Goal: Task Accomplishment & Management: Complete application form

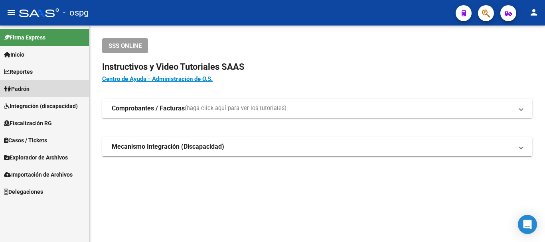
click at [39, 89] on link "Padrón" at bounding box center [44, 88] width 89 height 17
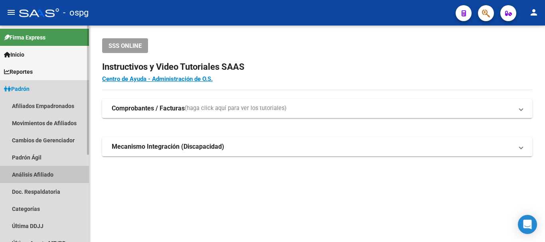
click at [34, 174] on link "Análisis Afiliado" at bounding box center [44, 174] width 89 height 17
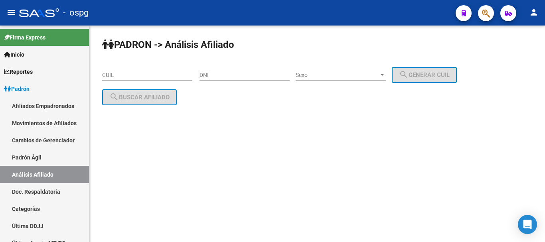
click at [148, 75] on input "CUIL" at bounding box center [147, 75] width 90 height 7
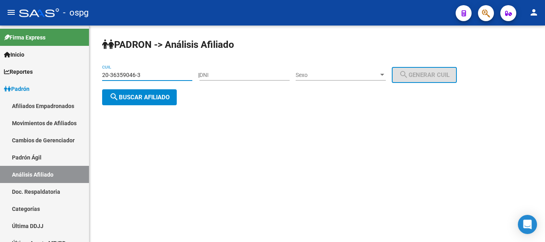
type input "20-36359046-3"
click at [148, 90] on button "search Buscar afiliado" at bounding box center [139, 97] width 75 height 16
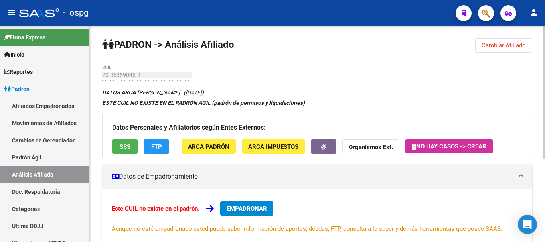
scroll to position [135, 0]
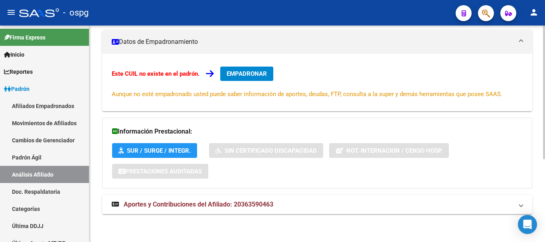
click at [299, 201] on mat-panel-title "Aportes y Contribuciones del Afiliado: 20363590463" at bounding box center [312, 204] width 401 height 9
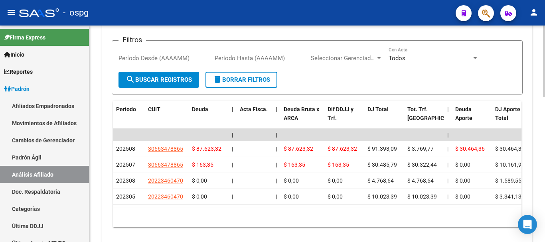
scroll to position [357, 0]
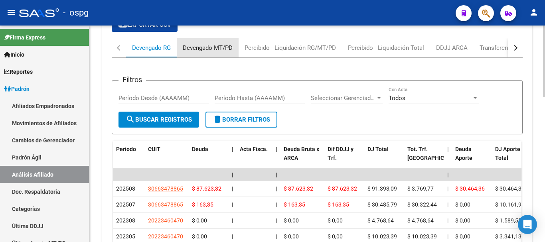
click at [206, 50] on div "Devengado MT/PD" at bounding box center [208, 47] width 50 height 9
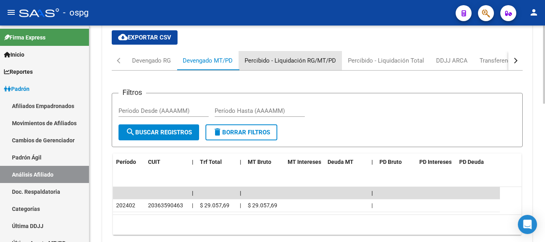
click at [308, 58] on div "Percibido - Liquidación RG/MT/PD" at bounding box center [289, 60] width 91 height 9
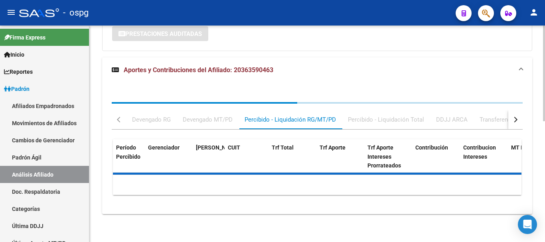
scroll to position [309, 0]
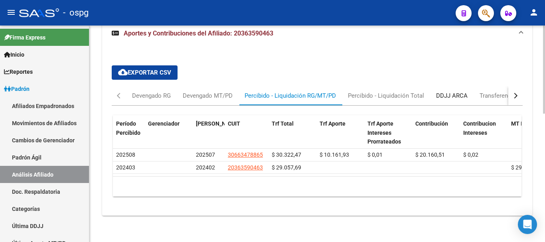
click at [452, 99] on div "DDJJ ARCA" at bounding box center [452, 95] width 32 height 9
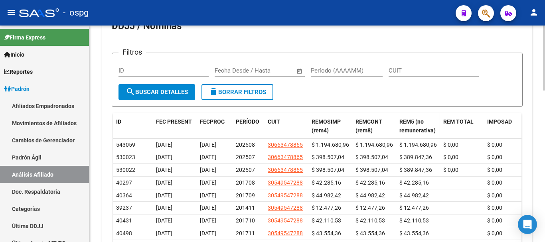
scroll to position [429, 0]
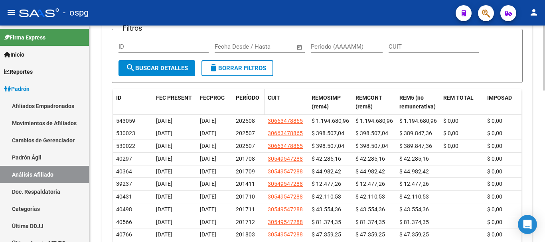
click at [247, 106] on datatable-header-cell "PERÍODO" at bounding box center [248, 102] width 32 height 26
click at [252, 100] on span "PERÍODO" at bounding box center [248, 98] width 24 height 6
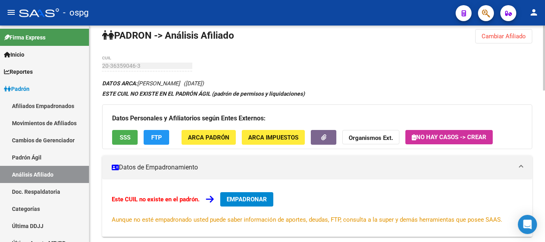
scroll to position [0, 0]
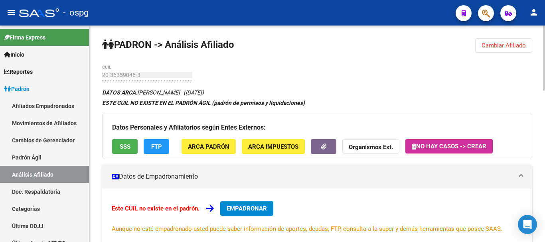
click at [257, 205] on span "EMPADRONAR" at bounding box center [247, 208] width 40 height 7
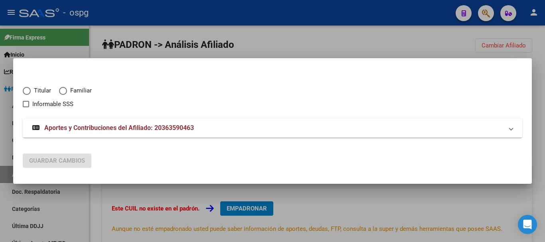
click at [53, 90] on label "Titular" at bounding box center [41, 90] width 36 height 9
click at [31, 90] on input "Titular" at bounding box center [27, 91] width 8 height 8
radio input "true"
checkbox input "true"
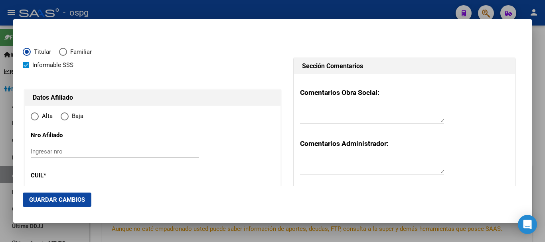
type input "20-36359046-3"
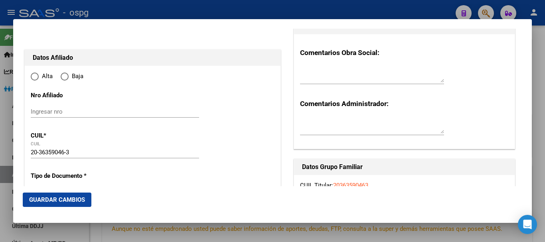
type input "36359046"
type input "[PERSON_NAME]"
type input "[DATE]"
type input "CLAYPOLE"
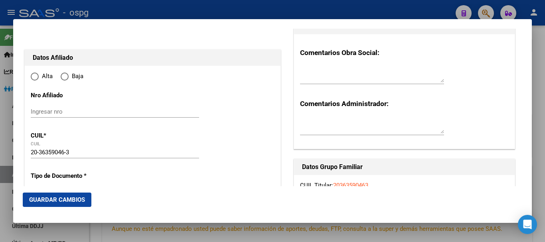
type input "1849"
type input "[PERSON_NAME]"
type input "2375"
type input "0"
radio input "true"
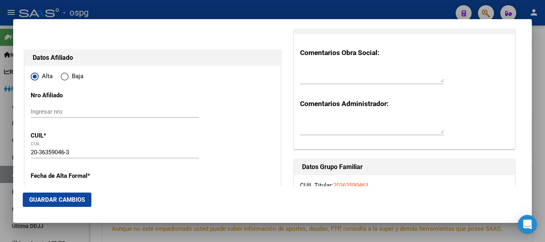
type input "CLAYPOLE"
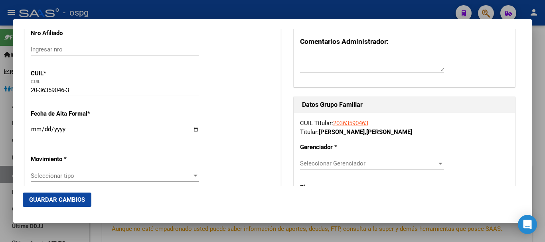
scroll to position [120, 0]
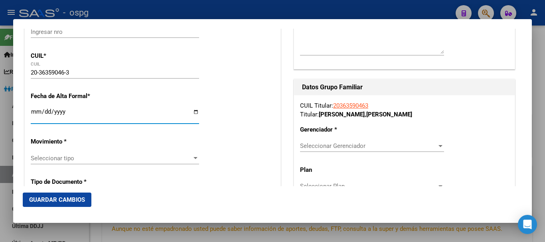
click at [37, 113] on input "Ingresar fecha" at bounding box center [115, 114] width 168 height 13
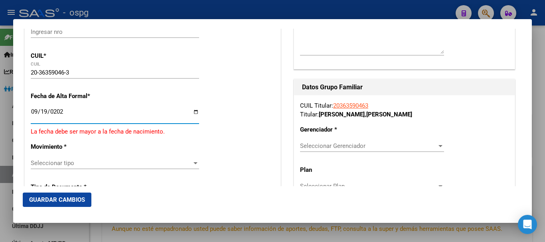
type input "[DATE]"
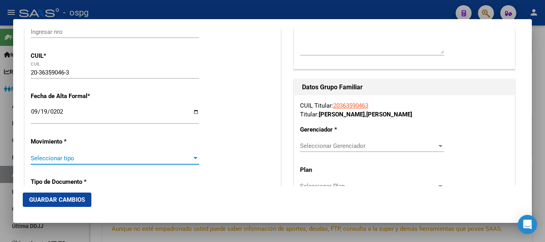
click at [106, 161] on span "Seleccionar tipo" at bounding box center [111, 158] width 161 height 7
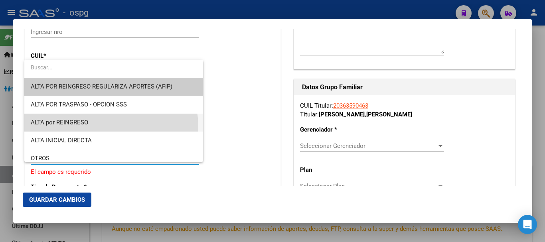
click at [108, 127] on span "ALTA por REINGRESO" at bounding box center [114, 123] width 166 height 18
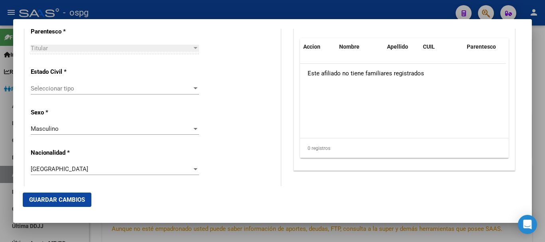
scroll to position [479, 0]
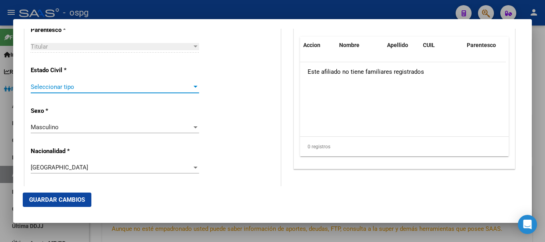
click at [118, 88] on span "Seleccionar tipo" at bounding box center [111, 86] width 161 height 7
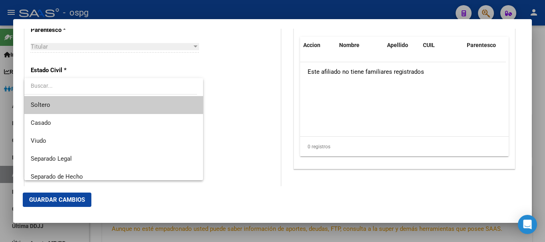
click at [109, 107] on span "Soltero" at bounding box center [114, 105] width 166 height 18
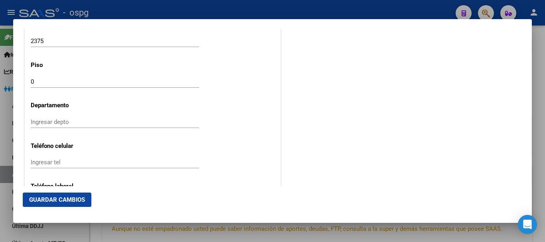
scroll to position [1037, 0]
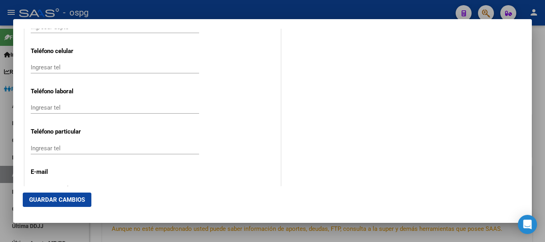
click at [112, 62] on div "Ingresar tel" at bounding box center [115, 67] width 168 height 12
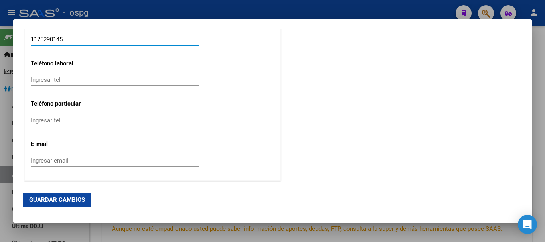
scroll to position [1099, 0]
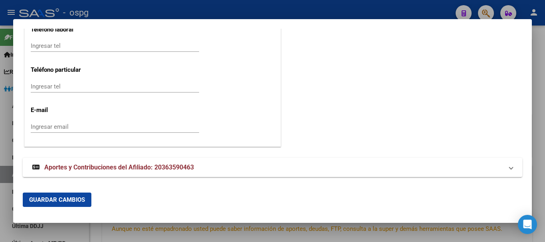
type input "1125290145"
click at [103, 132] on div "Ingresar email" at bounding box center [115, 127] width 168 height 12
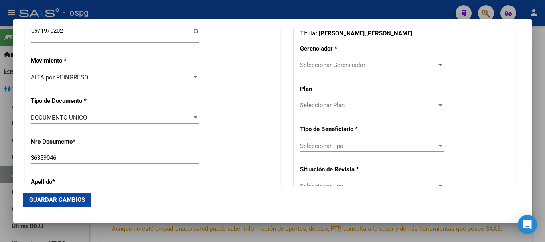
scroll to position [181, 0]
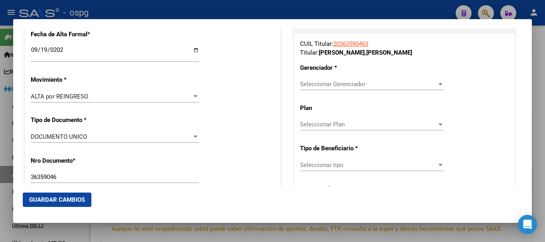
type input "[EMAIL_ADDRESS][DOMAIN_NAME]"
click at [370, 82] on span "Seleccionar Gerenciador" at bounding box center [368, 84] width 137 height 7
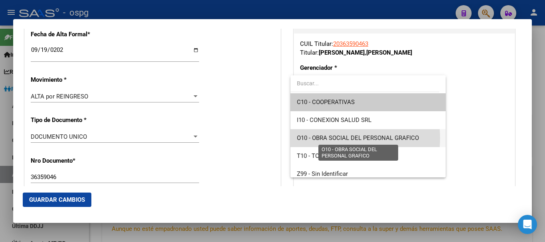
click at [343, 138] on span "O10 - OBRA SOCIAL DEL PERSONAL GRAFICO" at bounding box center [358, 137] width 122 height 7
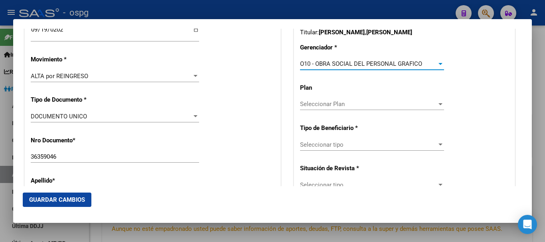
scroll to position [221, 0]
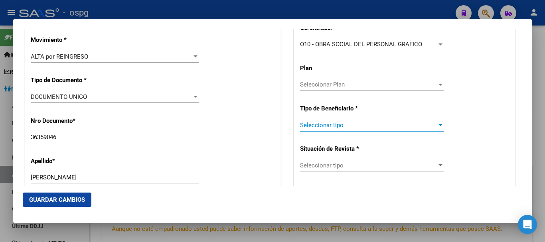
click at [342, 124] on span "Seleccionar tipo" at bounding box center [368, 125] width 137 height 7
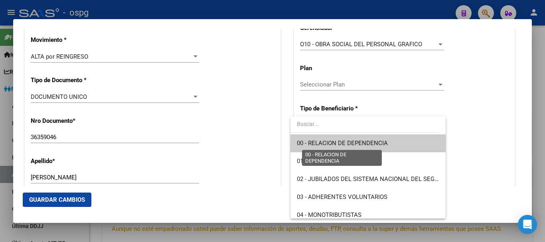
click at [359, 140] on span "00 - RELACION DE DEPENDENCIA" at bounding box center [342, 143] width 91 height 7
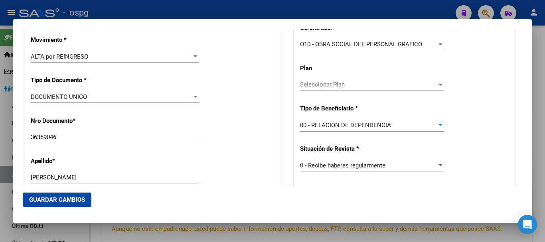
type input "30-66347886-5"
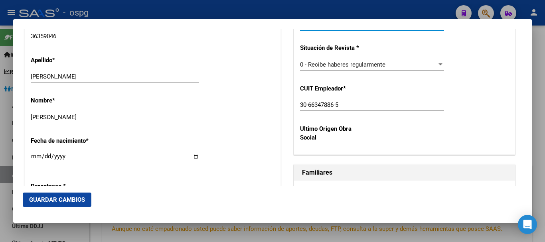
scroll to position [341, 0]
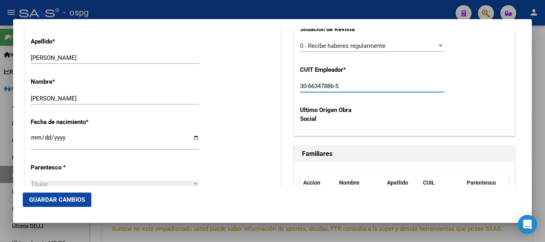
drag, startPoint x: 240, startPoint y: 89, endPoint x: 315, endPoint y: 87, distance: 75.4
drag, startPoint x: 355, startPoint y: 85, endPoint x: 193, endPoint y: 85, distance: 162.7
click at [397, 61] on div "CUIL Titular: 20363590463 Titular: [PERSON_NAME] [PERSON_NAME] Gerenciador * O1…" at bounding box center [404, 5] width 221 height 262
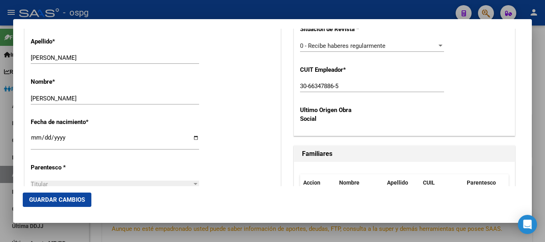
click at [85, 195] on button "Guardar Cambios" at bounding box center [57, 200] width 69 height 14
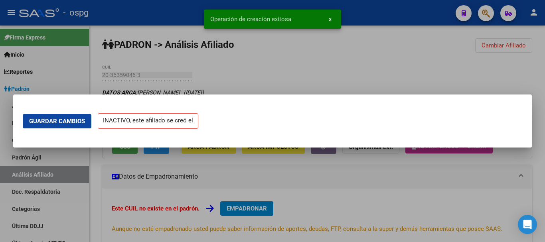
scroll to position [0, 0]
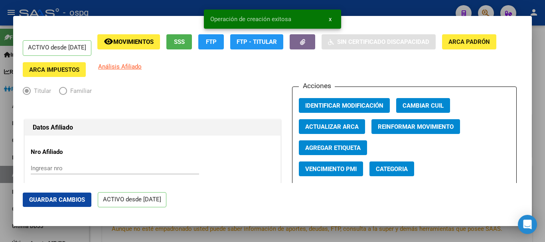
click at [408, 6] on div at bounding box center [272, 121] width 545 height 242
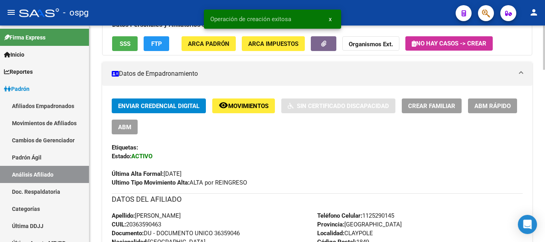
scroll to position [120, 0]
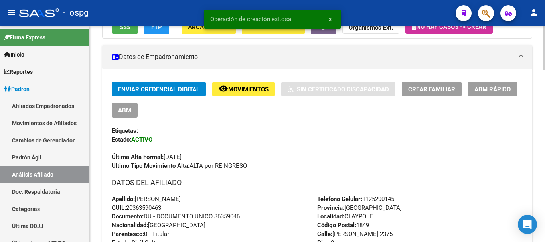
click at [428, 88] on span "Crear Familiar" at bounding box center [431, 89] width 47 height 7
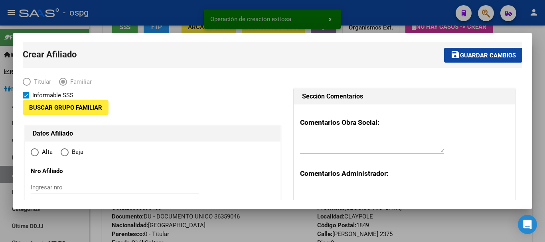
type input "30-66347886-5"
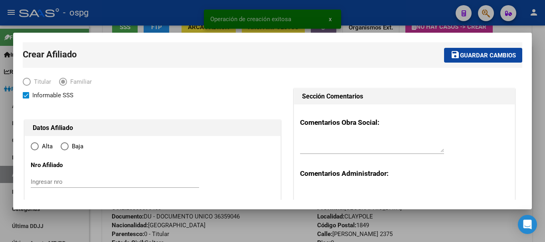
type input "CLAYPOLE"
type input "1849"
type input "[PERSON_NAME]"
type input "2375"
type input "0"
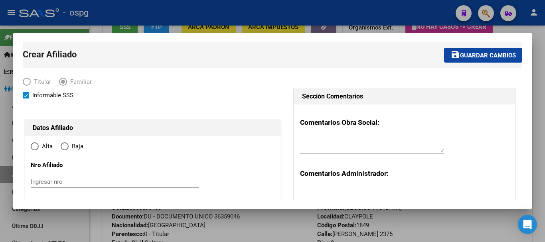
radio input "true"
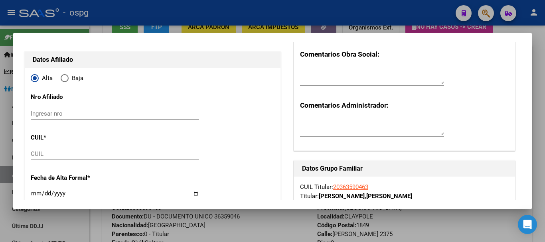
scroll to position [80, 0]
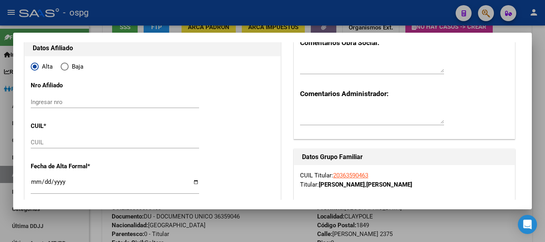
type input "30-66347886-5"
click at [80, 140] on input "CUIL" at bounding box center [115, 142] width 168 height 7
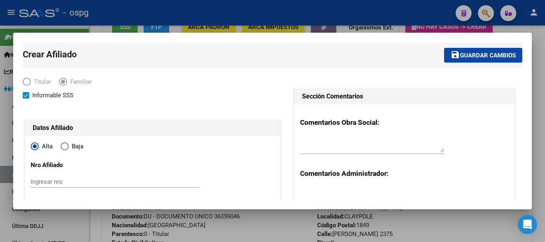
scroll to position [138, 0]
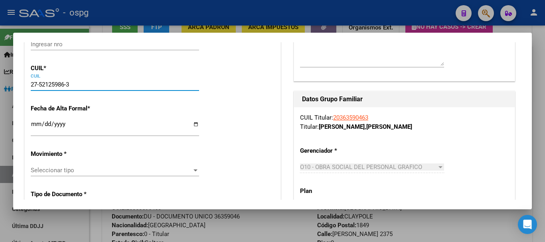
type input "27-52125986-3"
type input "52125986"
type input "[PERSON_NAME] [PERSON_NAME]"
type input "[DATE]"
type input "CLAYPOLE"
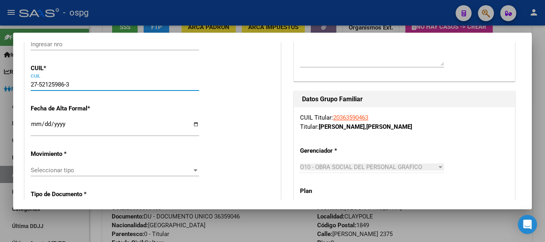
type input "27-52125986-3"
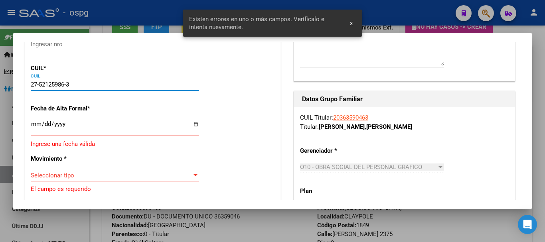
click at [40, 121] on input "Ingresar fecha" at bounding box center [115, 127] width 168 height 13
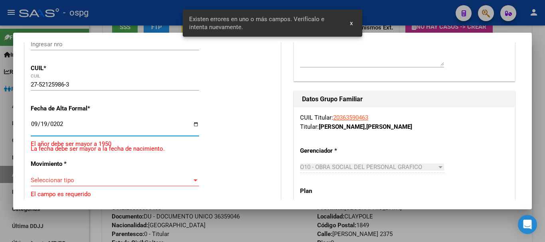
type input "[DATE]"
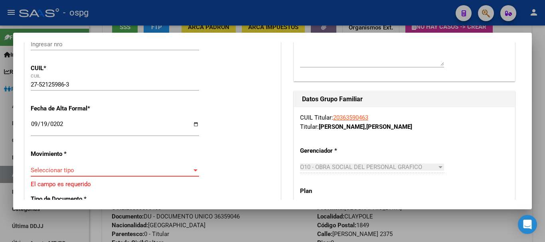
click at [142, 169] on span "Seleccionar tipo" at bounding box center [111, 170] width 161 height 7
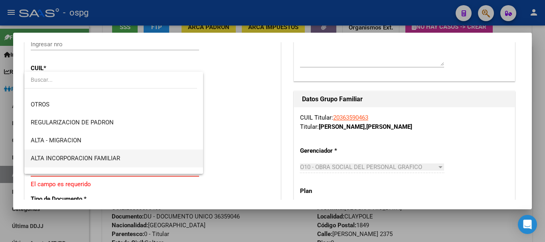
scroll to position [80, 0]
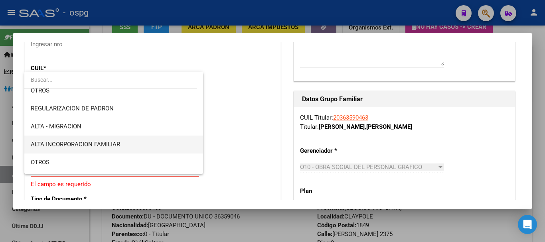
click at [137, 148] on span "ALTA INCORPORACION FAMILIAR" at bounding box center [114, 145] width 166 height 18
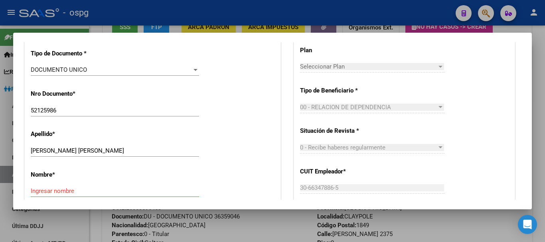
scroll to position [297, 0]
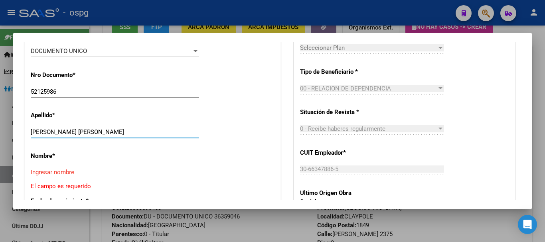
drag, startPoint x: 82, startPoint y: 131, endPoint x: 207, endPoint y: 142, distance: 125.7
click at [207, 141] on div "Apellido * [PERSON_NAME] [PERSON_NAME] Ingresar apellido" at bounding box center [153, 125] width 244 height 40
type input "[PERSON_NAME]"
click at [128, 171] on input "Ingresar nombre" at bounding box center [115, 172] width 168 height 7
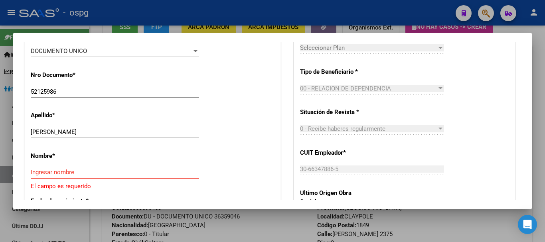
paste input "[PERSON_NAME]"
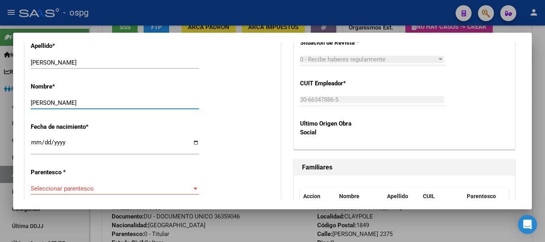
scroll to position [377, 0]
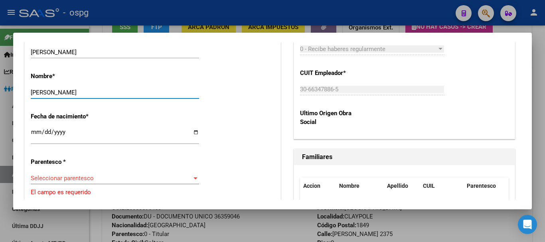
type input "[PERSON_NAME]"
click at [76, 176] on span "Seleccionar parentesco" at bounding box center [111, 178] width 161 height 7
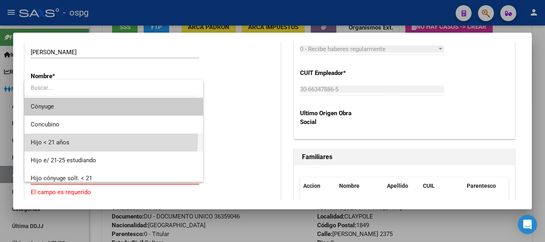
click at [78, 138] on span "Hijo < 21 años" at bounding box center [114, 143] width 166 height 18
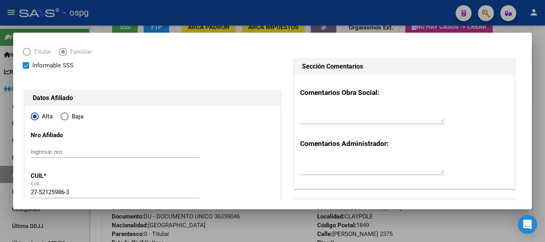
scroll to position [0, 0]
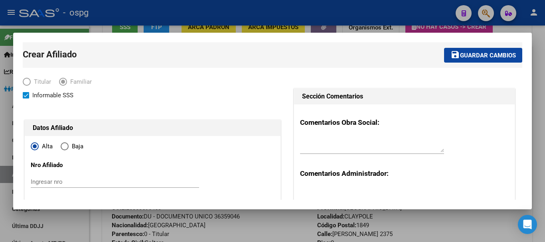
click at [479, 58] on span "Guardar cambios" at bounding box center [488, 55] width 56 height 7
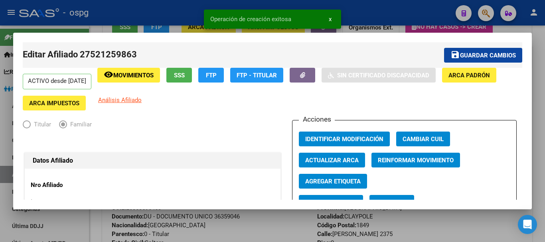
click at [373, 17] on div at bounding box center [272, 121] width 545 height 242
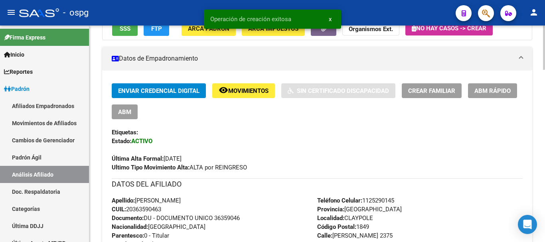
scroll to position [120, 0]
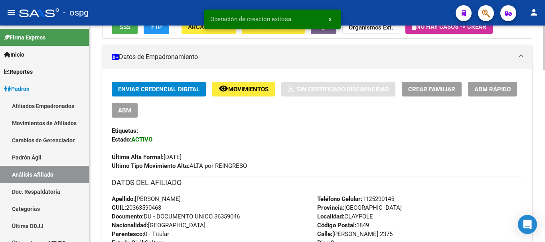
click at [440, 87] on span "Crear Familiar" at bounding box center [431, 89] width 47 height 7
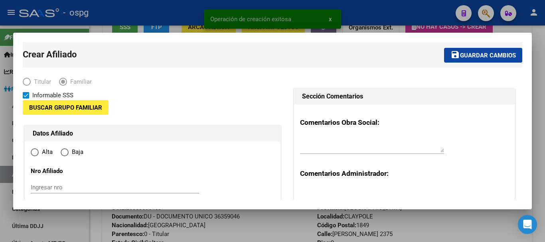
type input "30-66347886-5"
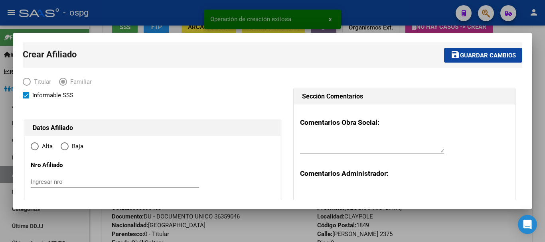
type input "CLAYPOLE"
type input "1849"
type input "[PERSON_NAME]"
type input "2375"
type input "0"
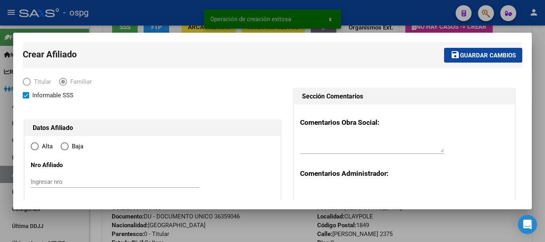
radio input "true"
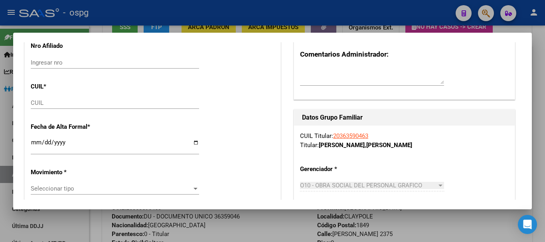
type input "30-66347886-5"
click at [53, 99] on input "CUIL" at bounding box center [115, 102] width 168 height 7
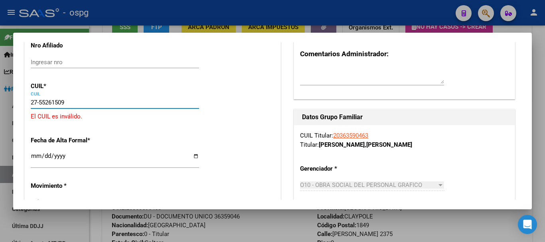
type input "27-55261509-9"
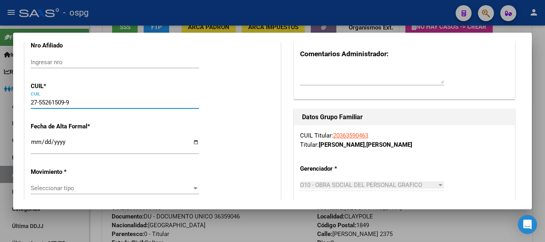
type input "55261509"
type input "[PERSON_NAME]"
type input "[DATE]"
type input "CLAYPOLE"
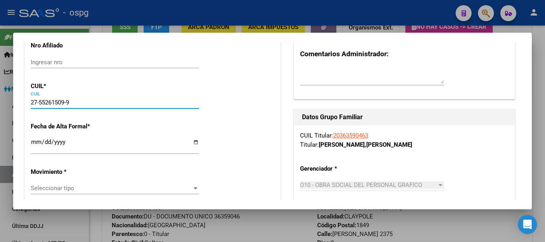
type input "[PERSON_NAME]"
type input "27-55261509-9"
click at [37, 144] on input "Ingresar fecha" at bounding box center [115, 145] width 168 height 13
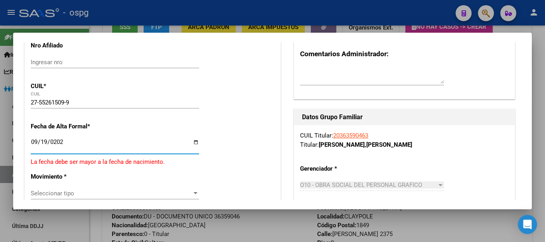
type input "[DATE]"
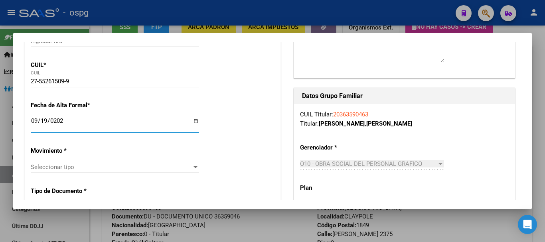
scroll to position [160, 0]
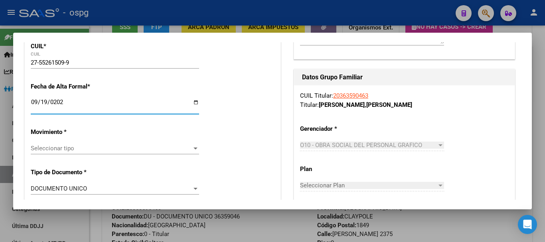
click at [124, 144] on div "Seleccionar tipo Seleccionar tipo" at bounding box center [115, 148] width 168 height 12
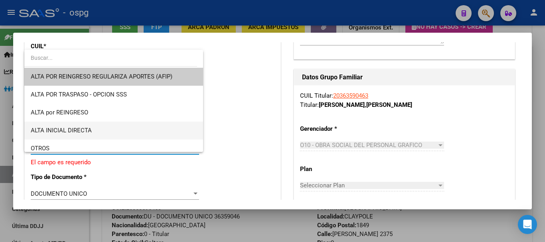
scroll to position [80, 0]
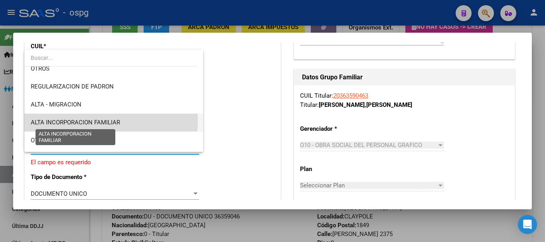
click at [97, 120] on span "ALTA INCORPORACION FAMILIAR" at bounding box center [75, 122] width 89 height 7
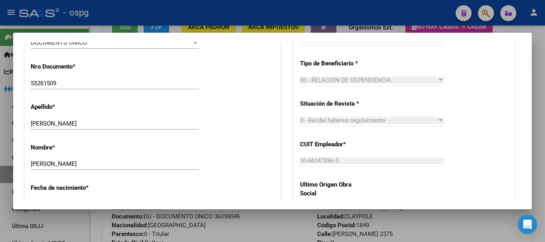
scroll to position [399, 0]
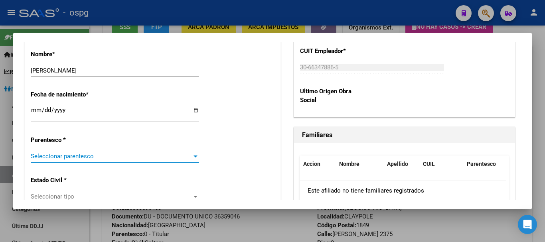
click at [62, 154] on span "Seleccionar parentesco" at bounding box center [111, 156] width 161 height 7
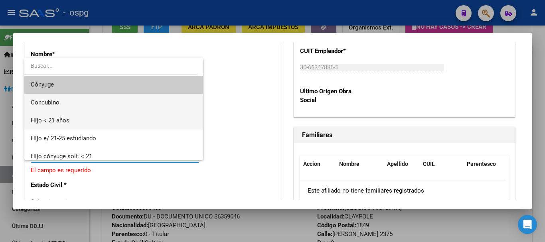
drag, startPoint x: 93, startPoint y: 110, endPoint x: 93, endPoint y: 118, distance: 8.4
click at [93, 118] on div "Cónyuge Concubino Hijo < 21 años Hijo e/ 21-25 estudiando Hijo cónyuge solt. < …" at bounding box center [113, 109] width 179 height 102
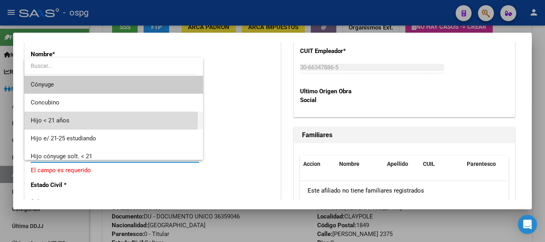
click at [93, 118] on span "Hijo < 21 años" at bounding box center [114, 121] width 166 height 18
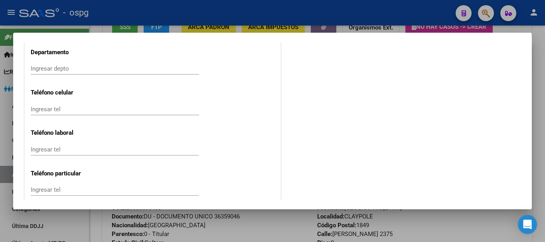
scroll to position [937, 0]
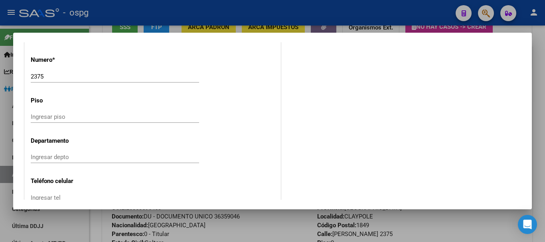
click at [526, 165] on mat-dialog-content "Crear Afiliado save Guardar cambios Titular Familiar Informable SSS Datos Afili…" at bounding box center [272, 121] width 518 height 158
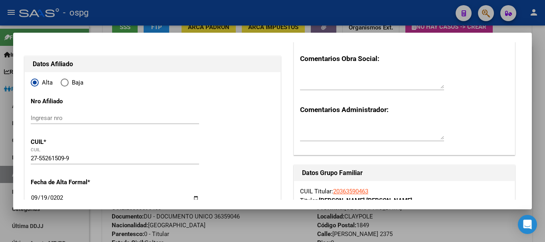
scroll to position [0, 0]
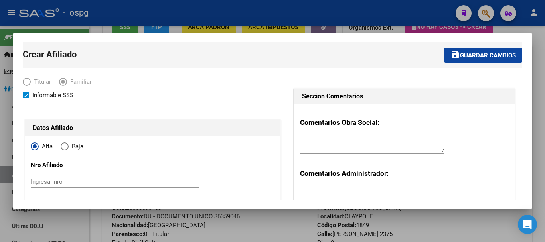
click at [500, 49] on button "save Guardar cambios" at bounding box center [483, 55] width 78 height 15
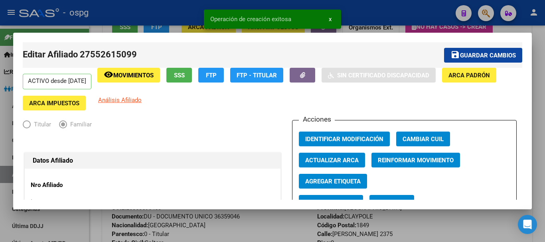
click at [89, 17] on div at bounding box center [272, 121] width 545 height 242
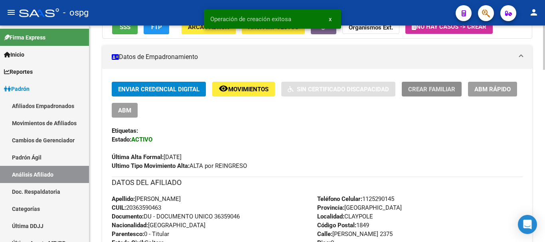
click at [416, 92] on span "Crear Familiar" at bounding box center [431, 89] width 47 height 7
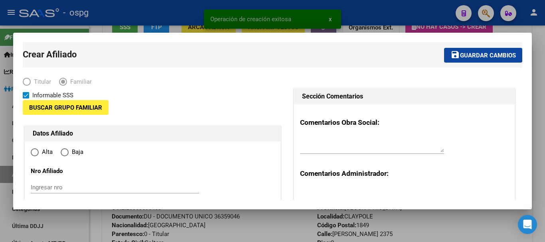
type input "30-66347886-5"
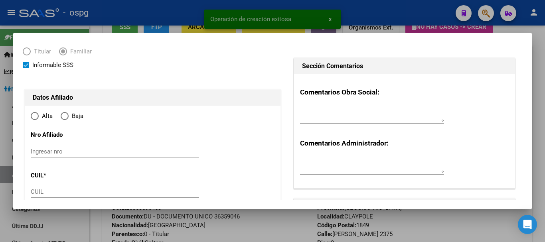
scroll to position [80, 0]
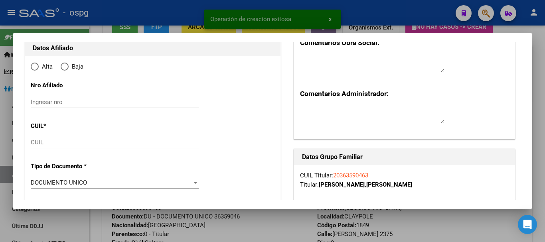
radio input "true"
type input "CLAYPOLE"
type input "1849"
type input "[PERSON_NAME]"
type input "2375"
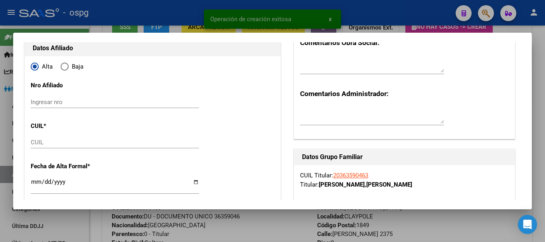
type input "0"
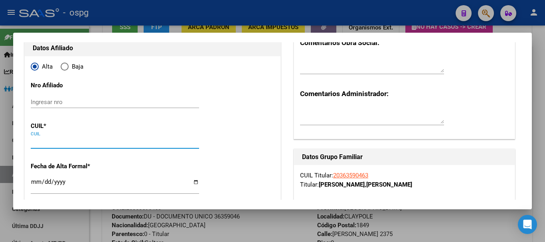
click at [51, 140] on input "CUIL" at bounding box center [115, 142] width 168 height 7
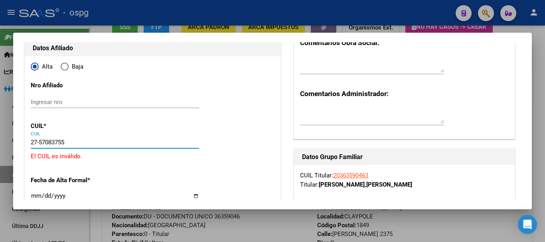
type input "27-57083755-4"
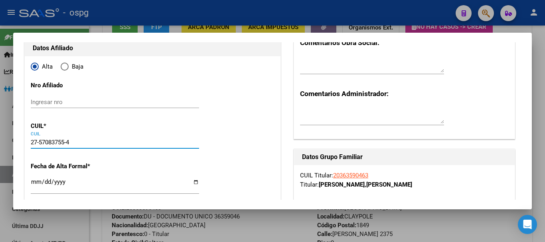
type input "57083755"
type input "[PERSON_NAME]"
type input "[DATE]"
type input "CLAYPOLE"
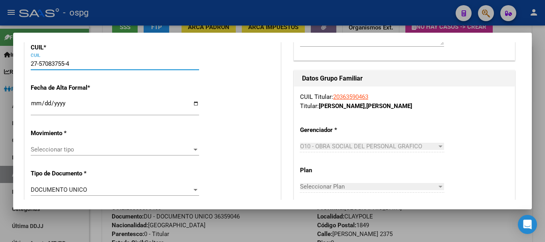
scroll to position [160, 0]
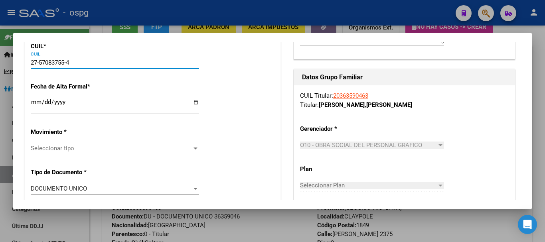
type input "27-57083755-4"
click at [61, 145] on span "Seleccionar tipo" at bounding box center [111, 148] width 161 height 7
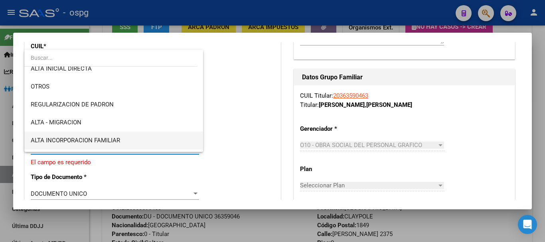
scroll to position [80, 0]
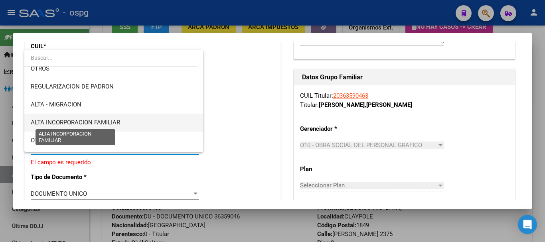
click at [104, 120] on span "ALTA INCORPORACION FAMILIAR" at bounding box center [75, 122] width 89 height 7
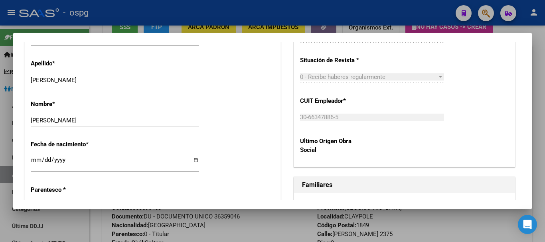
scroll to position [399, 0]
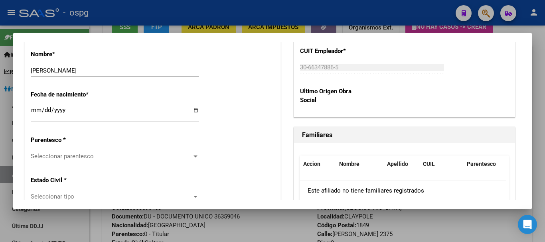
click at [85, 151] on div "Seleccionar parentesco Seleccionar parentesco" at bounding box center [115, 156] width 168 height 12
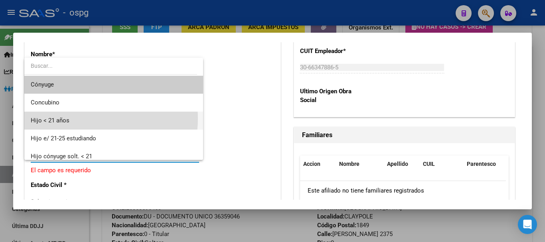
click at [87, 118] on span "Hijo < 21 años" at bounding box center [114, 121] width 166 height 18
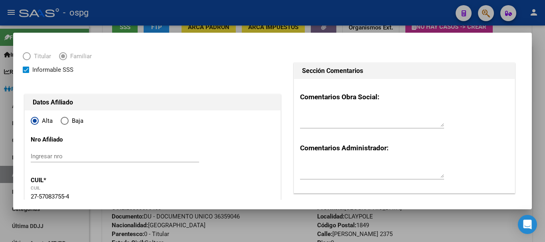
scroll to position [0, 0]
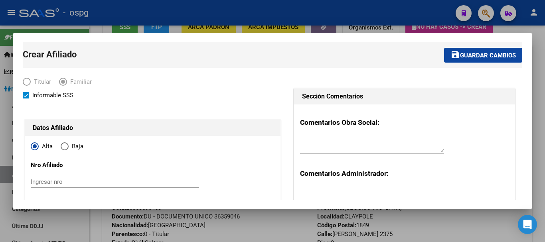
drag, startPoint x: 508, startPoint y: 55, endPoint x: 497, endPoint y: 61, distance: 12.7
click at [507, 55] on span "Guardar cambios" at bounding box center [488, 55] width 56 height 7
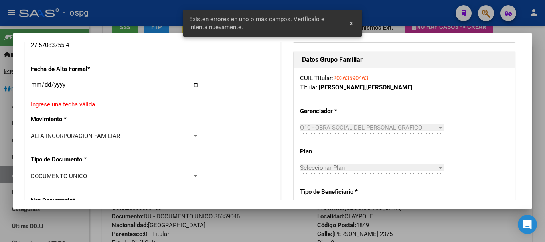
scroll to position [160, 0]
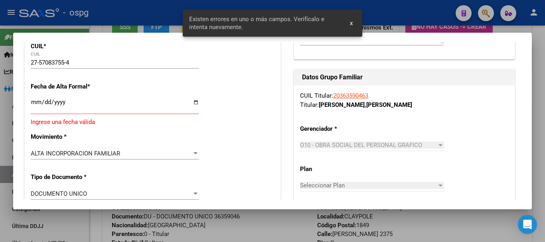
click at [37, 107] on input "Ingresar fecha" at bounding box center [115, 105] width 168 height 13
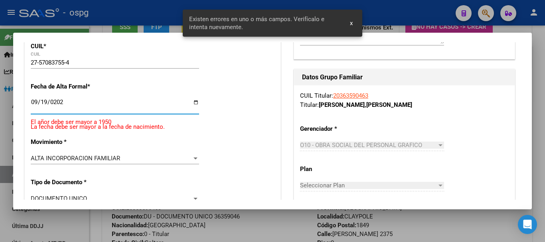
type input "[DATE]"
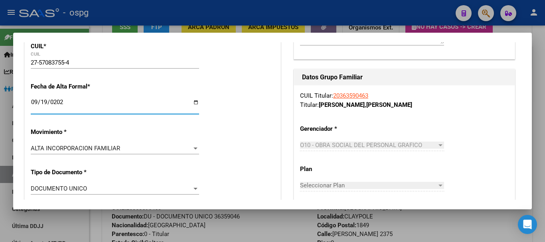
scroll to position [0, 0]
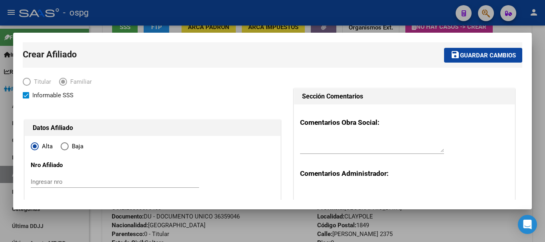
click at [489, 50] on button "save Guardar cambios" at bounding box center [483, 55] width 78 height 15
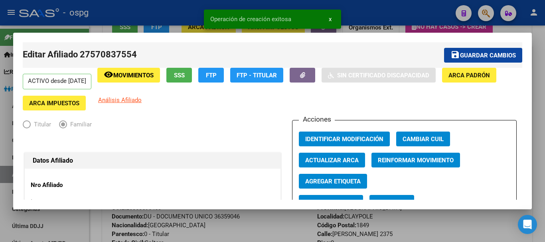
click at [361, 10] on div at bounding box center [272, 121] width 545 height 242
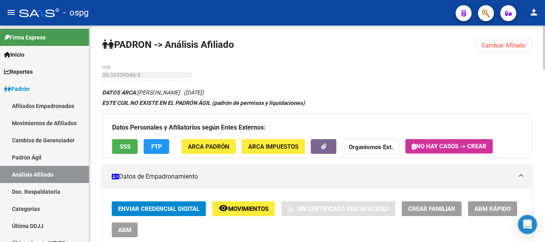
drag, startPoint x: 488, startPoint y: 45, endPoint x: 482, endPoint y: 45, distance: 6.4
click at [482, 45] on span "Cambiar Afiliado" at bounding box center [503, 45] width 44 height 7
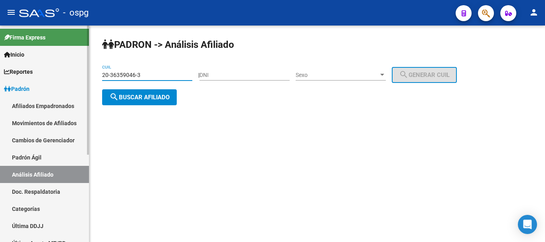
drag, startPoint x: 116, startPoint y: 77, endPoint x: 0, endPoint y: 81, distance: 116.5
click at [0, 81] on mat-sidenav-container "Firma Express Inicio Calendario SSS Instructivos Contacto OS Reportes Ingresos …" at bounding box center [272, 134] width 545 height 217
paste input "20422441"
click at [130, 97] on span "search Buscar afiliado" at bounding box center [139, 97] width 60 height 7
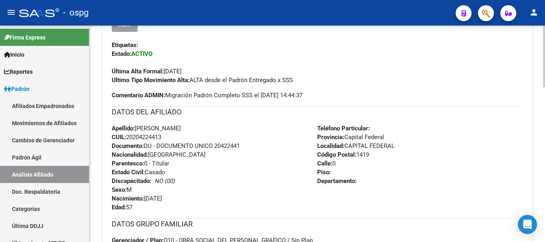
scroll to position [319, 0]
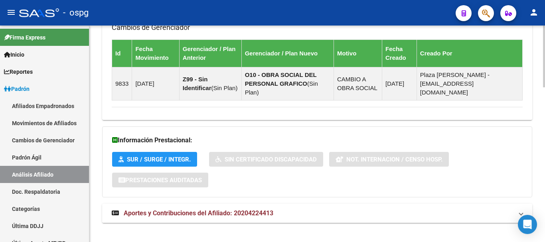
click at [231, 209] on span "Aportes y Contribuciones del Afiliado: 20204224413" at bounding box center [199, 213] width 150 height 8
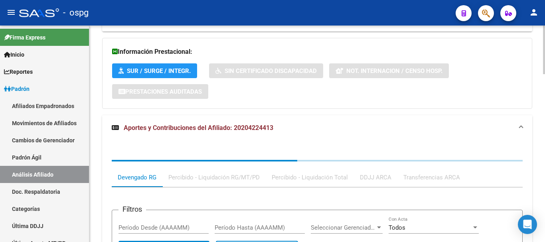
scroll to position [749, 0]
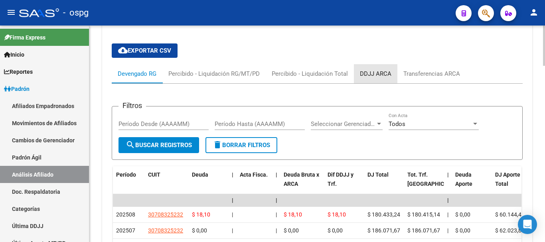
click at [374, 69] on div "DDJJ ARCA" at bounding box center [376, 73] width 32 height 9
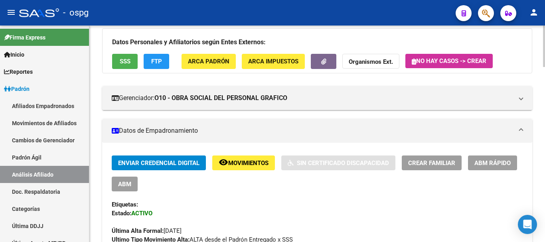
scroll to position [0, 0]
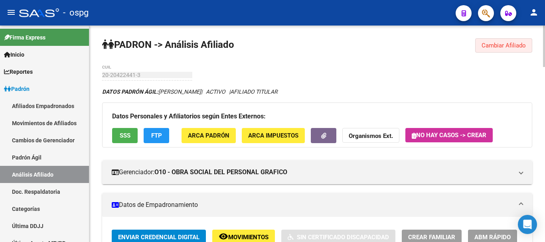
click at [500, 41] on button "Cambiar Afiliado" at bounding box center [503, 45] width 57 height 14
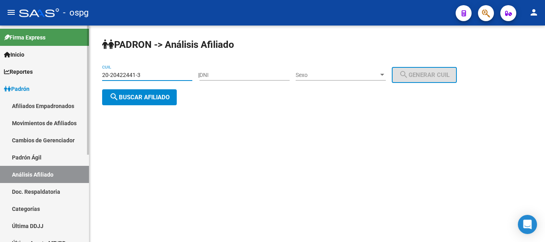
drag, startPoint x: 169, startPoint y: 75, endPoint x: 0, endPoint y: 77, distance: 169.1
click at [0, 77] on mat-sidenav-container "Firma Express Inicio Calendario SSS Instructivos Contacto OS Reportes Ingresos …" at bounding box center [272, 134] width 545 height 217
paste input "39276944-8"
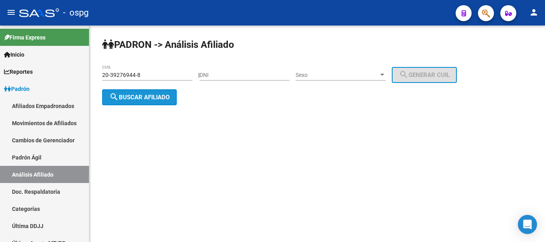
click at [115, 92] on mat-icon "search" at bounding box center [114, 97] width 10 height 10
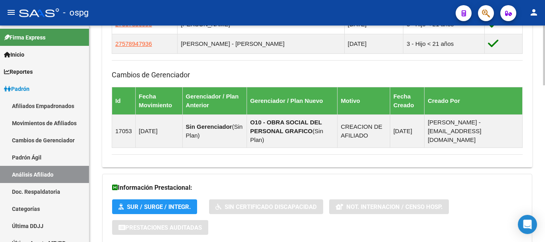
scroll to position [567, 0]
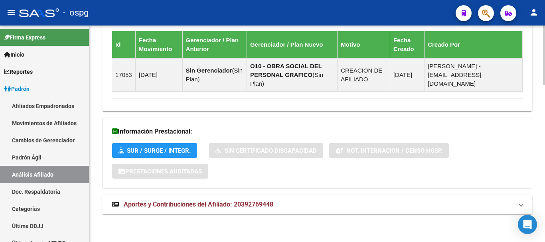
click at [239, 195] on mat-expansion-panel-header "Aportes y Contribuciones del Afiliado: 20392769448" at bounding box center [317, 204] width 430 height 19
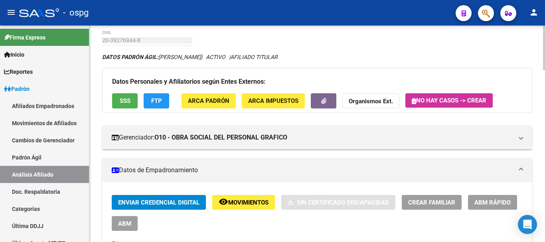
scroll to position [0, 0]
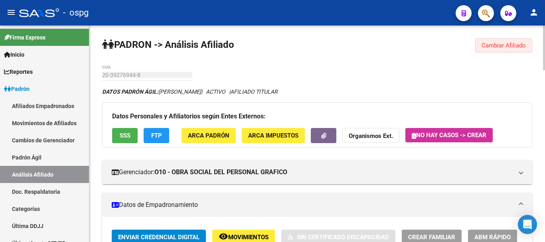
drag, startPoint x: 517, startPoint y: 42, endPoint x: 453, endPoint y: 51, distance: 64.4
click at [516, 42] on span "Cambiar Afiliado" at bounding box center [503, 45] width 44 height 7
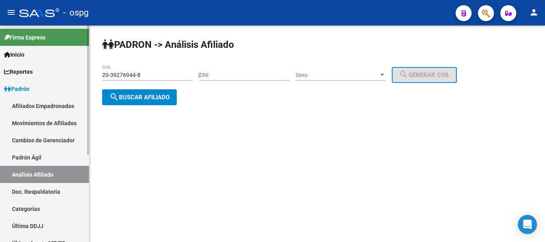
drag, startPoint x: 161, startPoint y: 79, endPoint x: 75, endPoint y: 79, distance: 85.7
click at [75, 79] on mat-sidenav-container "Firma Express Inicio Calendario SSS Instructivos Contacto OS Reportes Ingresos …" at bounding box center [272, 134] width 545 height 217
click at [167, 71] on div "20-39276944-8 CUIL" at bounding box center [147, 73] width 90 height 16
drag, startPoint x: 165, startPoint y: 76, endPoint x: 13, endPoint y: 82, distance: 152.5
click at [13, 82] on mat-sidenav-container "Firma Express Inicio Calendario SSS Instructivos Contacto OS Reportes Ingresos …" at bounding box center [272, 134] width 545 height 217
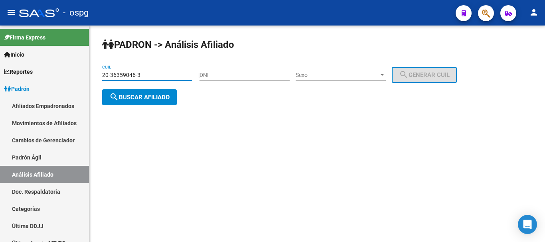
type input "20-36359046-3"
click at [125, 90] on button "search Buscar afiliado" at bounding box center [139, 97] width 75 height 16
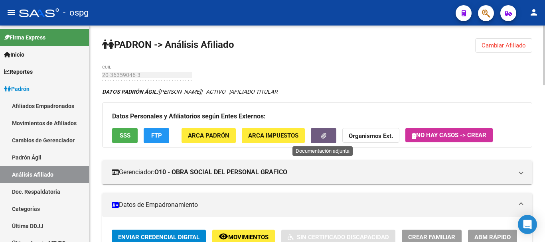
click at [322, 138] on icon "button" at bounding box center [323, 136] width 5 height 6
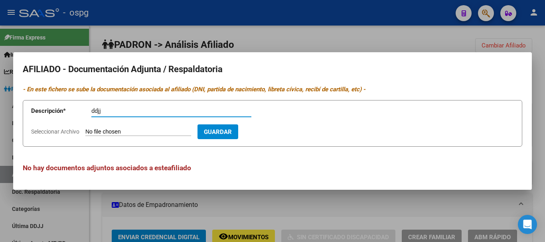
type input "ddjj"
click at [45, 129] on span "Seleccionar Archivo" at bounding box center [55, 131] width 48 height 6
click at [85, 129] on input "Seleccionar Archivo" at bounding box center [138, 132] width 106 height 8
type input "C:\fakepath\ddjj.jpeg"
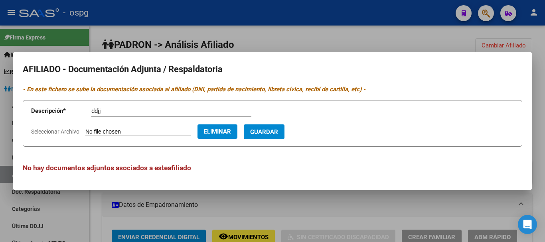
click at [268, 132] on span "Guardar" at bounding box center [264, 131] width 28 height 7
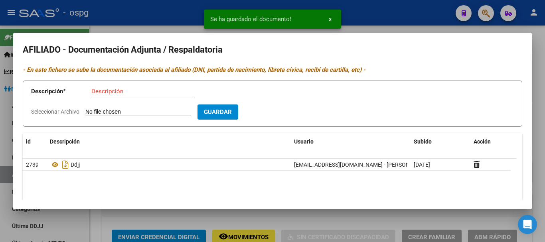
click at [51, 110] on span "Seleccionar Archivo" at bounding box center [55, 111] width 48 height 6
click at [85, 110] on input "Seleccionar Archivo" at bounding box center [138, 112] width 106 height 8
type input "C:\fakepath\alta temprana.pdf"
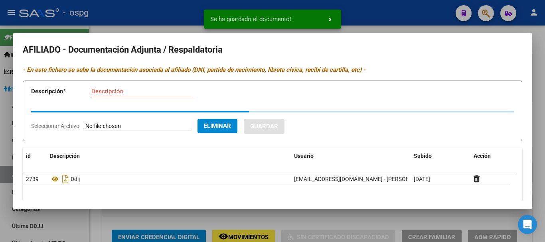
click at [114, 89] on input "Descripción" at bounding box center [142, 91] width 102 height 7
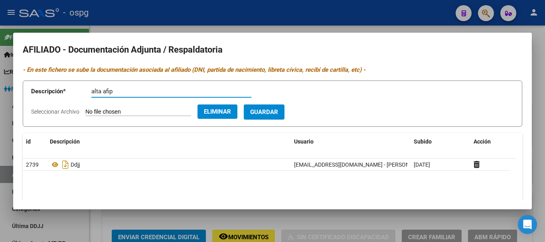
type input "alta afip"
click at [280, 116] on button "Guardar" at bounding box center [264, 111] width 41 height 15
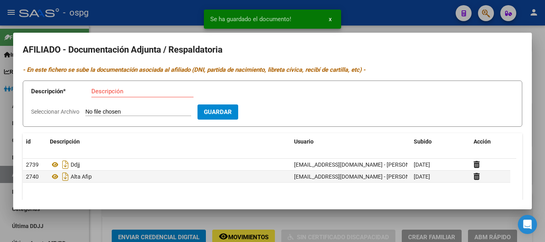
click at [113, 98] on div "Descripción" at bounding box center [142, 95] width 102 height 20
click at [72, 112] on span "Seleccionar Archivo" at bounding box center [55, 111] width 48 height 6
click at [85, 112] on input "Seleccionar Archivo" at bounding box center [138, 112] width 106 height 8
type input "C:\fakepath\dni titular.jpeg"
click at [140, 94] on input "Descripción" at bounding box center [142, 91] width 102 height 7
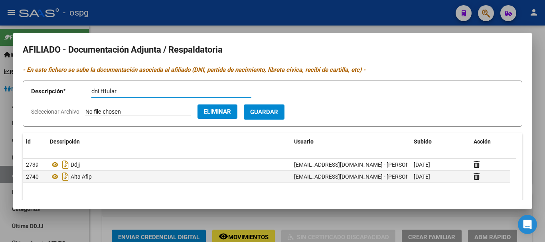
type input "dni titular"
click at [284, 112] on button "Guardar" at bounding box center [264, 111] width 41 height 15
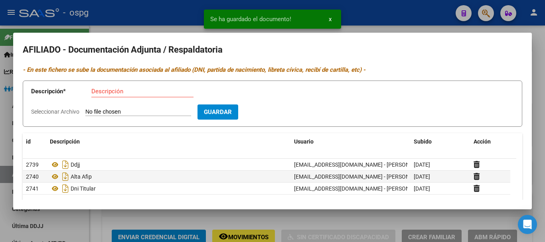
click at [72, 111] on span "Seleccionar Archivo" at bounding box center [55, 111] width 48 height 6
click at [85, 111] on input "Seleccionar Archivo" at bounding box center [138, 112] width 106 height 8
type input "C:\fakepath\dni titular..jpeg"
click at [130, 90] on input "Descripción" at bounding box center [142, 91] width 102 height 7
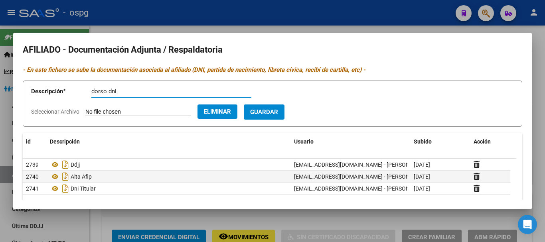
type input "dorso dni"
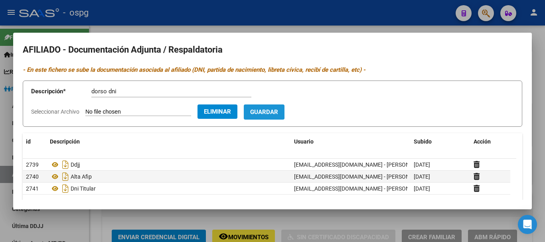
click at [271, 110] on span "Guardar" at bounding box center [264, 112] width 28 height 7
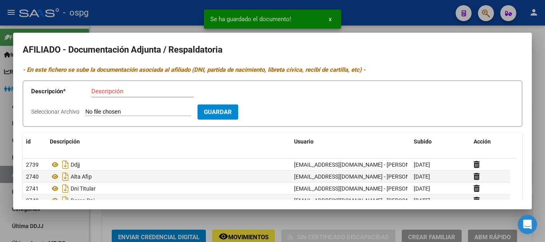
click at [51, 115] on span "Seleccionar Archivo" at bounding box center [55, 111] width 48 height 6
click at [85, 115] on input "Seleccionar Archivo" at bounding box center [138, 112] width 106 height 8
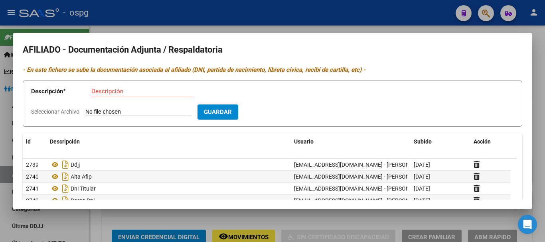
type input "C:\fakepath\recibo [PERSON_NAME].pdf"
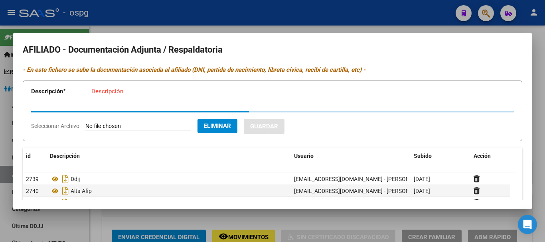
click at [126, 91] on input "Descripción" at bounding box center [142, 91] width 102 height 7
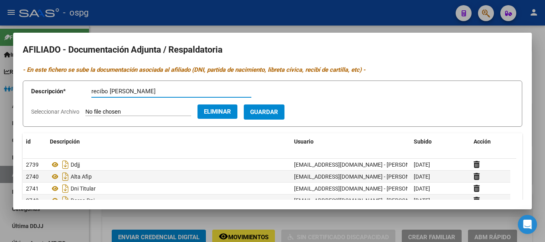
type input "recibo [PERSON_NAME]"
drag, startPoint x: 307, startPoint y: 103, endPoint x: 298, endPoint y: 107, distance: 10.0
click at [303, 105] on form "Descripción * recibo [PERSON_NAME] Descripción Seleccionar Archivo Eliminar Gua…" at bounding box center [272, 104] width 499 height 47
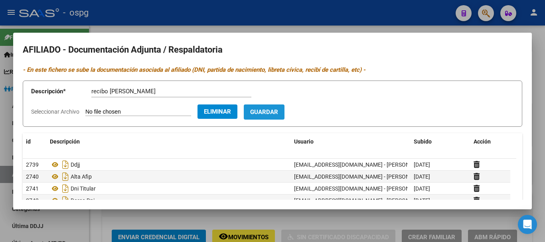
click at [284, 107] on button "Guardar" at bounding box center [264, 111] width 41 height 15
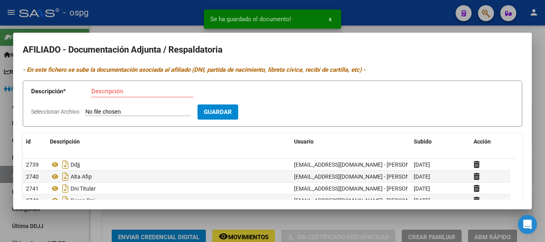
click at [61, 113] on span "Seleccionar Archivo" at bounding box center [55, 111] width 48 height 6
click at [85, 113] on input "Seleccionar Archivo" at bounding box center [138, 112] width 106 height 8
type input "C:\fakepath\[PERSON_NAME] cert nacimiento.jpeg"
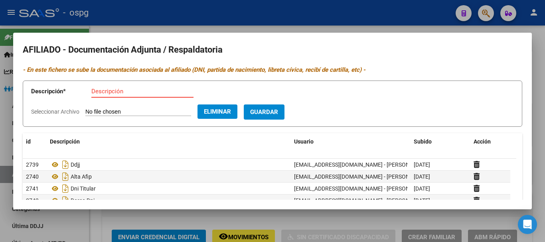
click at [102, 89] on input "Descripción" at bounding box center [142, 91] width 102 height 7
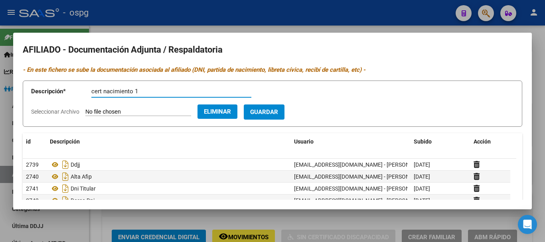
type input "cert nacimiento 1"
click at [278, 115] on span "Guardar" at bounding box center [264, 112] width 28 height 7
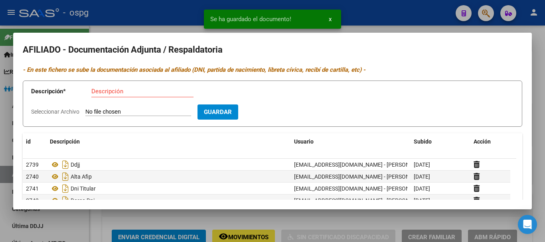
click at [66, 112] on span "Seleccionar Archivo" at bounding box center [55, 111] width 48 height 6
click at [85, 112] on input "Seleccionar Archivo" at bounding box center [138, 112] width 106 height 8
type input "C:\fakepath\[PERSON_NAME] cert nacimiento.jpeg"
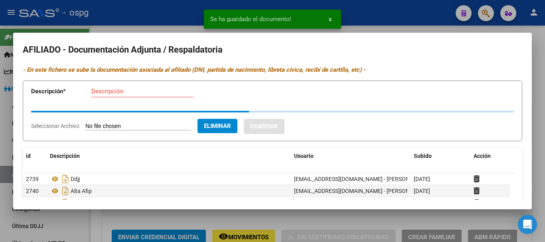
click at [141, 98] on div "Descripción" at bounding box center [142, 95] width 102 height 20
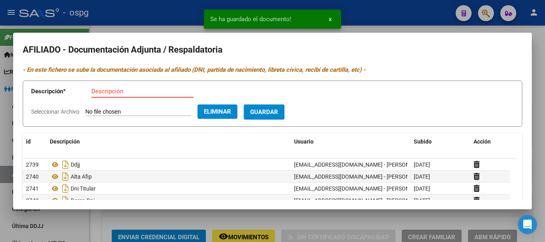
click at [144, 91] on input "Descripción" at bounding box center [142, 91] width 102 height 7
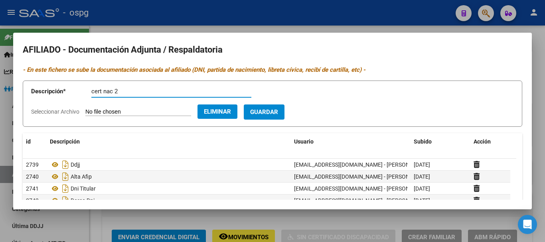
type input "cert nac 2"
click at [278, 112] on span "Guardar" at bounding box center [264, 112] width 28 height 7
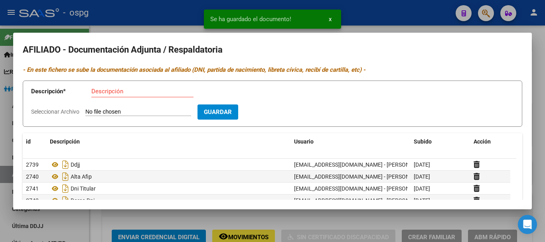
click at [63, 111] on span "Seleccionar Archivo" at bounding box center [55, 111] width 48 height 6
click at [85, 111] on input "Seleccionar Archivo" at bounding box center [138, 112] width 106 height 8
type input "C:\fakepath\[PERSON_NAME] cert nacimiento.jpeg"
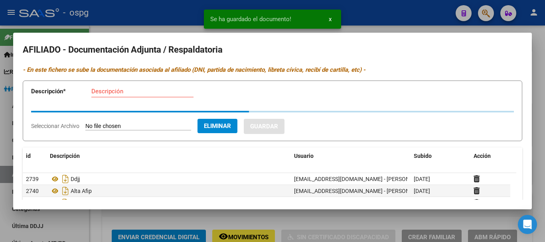
click at [137, 97] on div "Descripción" at bounding box center [142, 95] width 102 height 20
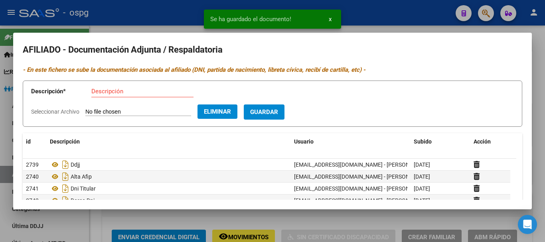
click at [135, 93] on input "Descripción" at bounding box center [142, 91] width 102 height 7
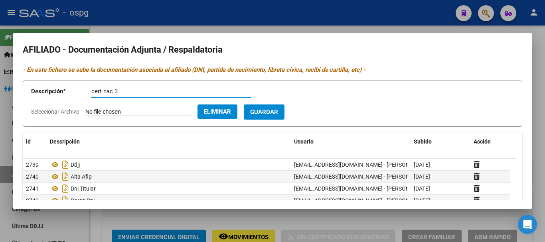
type input "cert nac 3"
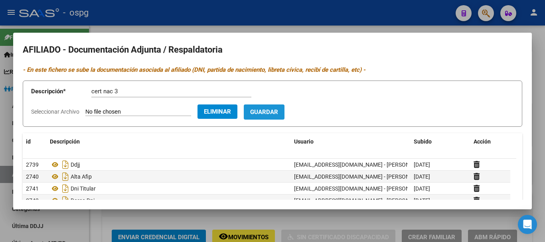
click at [269, 115] on span "Guardar" at bounding box center [264, 112] width 28 height 7
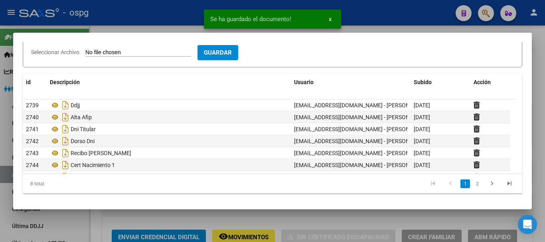
click at [45, 53] on span "Seleccionar Archivo" at bounding box center [55, 52] width 48 height 6
click at [85, 53] on input "Seleccionar Archivo" at bounding box center [138, 53] width 106 height 8
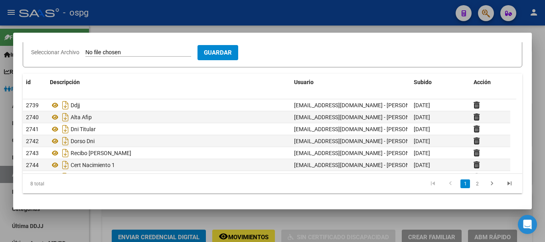
type input "C:\fakepath\zoe.jpeg"
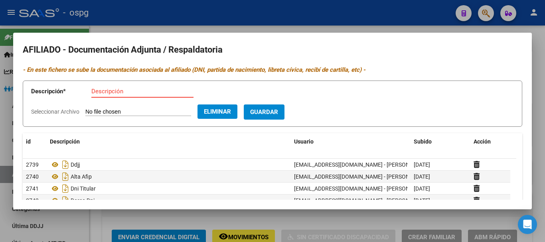
click at [136, 90] on input "Descripción" at bounding box center [142, 91] width 102 height 7
type input "dni zoe"
click at [284, 112] on button "Guardar" at bounding box center [264, 111] width 41 height 15
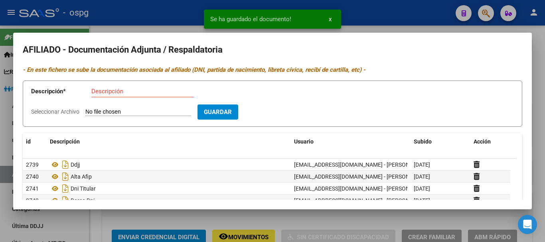
click at [53, 114] on span "Seleccionar Archivo" at bounding box center [55, 111] width 48 height 6
click at [85, 114] on input "Seleccionar Archivo" at bounding box center [138, 112] width 106 height 8
type input "C:\fakepath\[PERSON_NAME].jpeg"
click at [134, 94] on input "Descripción" at bounding box center [142, 91] width 102 height 7
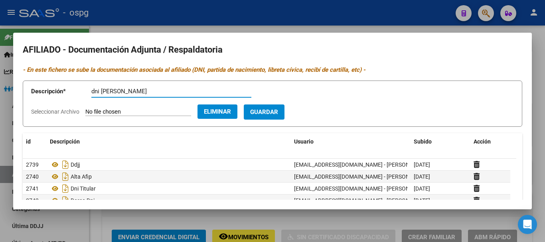
type input "dni [PERSON_NAME]"
click at [284, 105] on button "Guardar" at bounding box center [264, 111] width 41 height 15
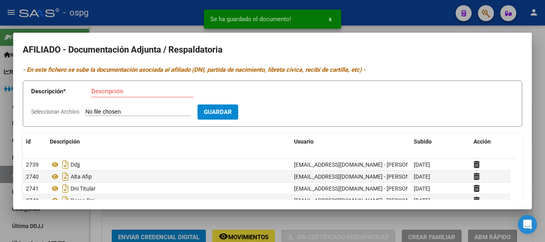
click at [56, 110] on span "Seleccionar Archivo" at bounding box center [55, 111] width 48 height 6
click at [85, 110] on input "Seleccionar Archivo" at bounding box center [138, 112] width 106 height 8
type input "C:\fakepath\[PERSON_NAME].jpeg"
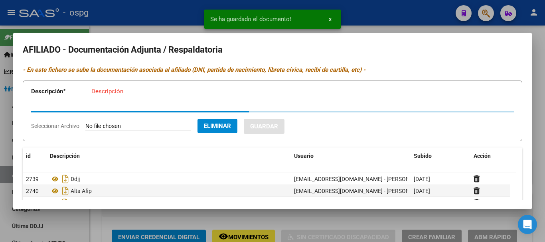
click at [130, 85] on div "Descripción" at bounding box center [142, 91] width 102 height 12
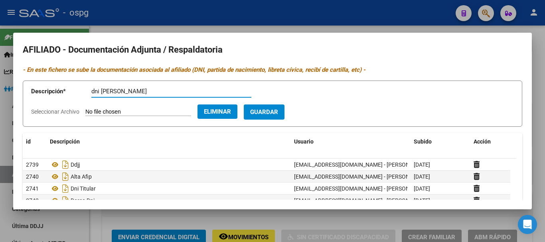
type input "dni [PERSON_NAME]"
click at [276, 108] on button "Guardar" at bounding box center [264, 111] width 41 height 15
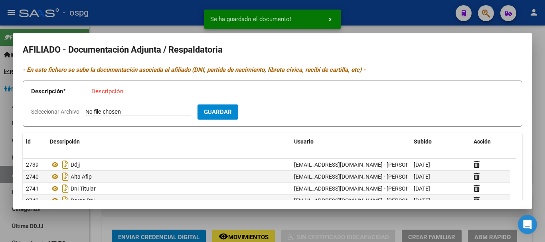
click at [407, 21] on div at bounding box center [272, 121] width 545 height 242
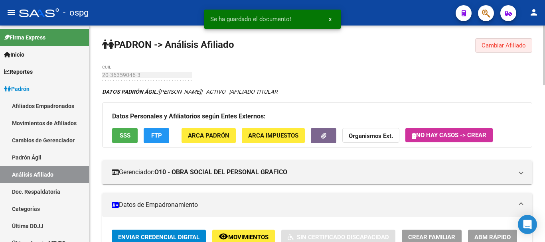
click at [505, 45] on span "Cambiar Afiliado" at bounding box center [503, 45] width 44 height 7
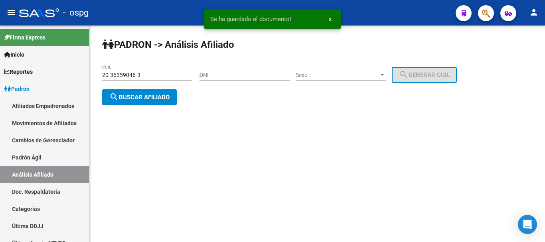
click at [279, 73] on input "DNI" at bounding box center [244, 75] width 90 height 7
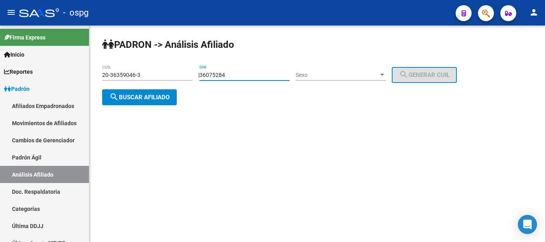
type input "36075284"
click at [327, 80] on div "Sexo Sexo" at bounding box center [341, 76] width 90 height 23
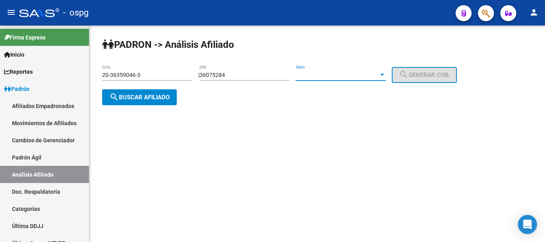
click at [333, 73] on span "Sexo" at bounding box center [337, 75] width 83 height 7
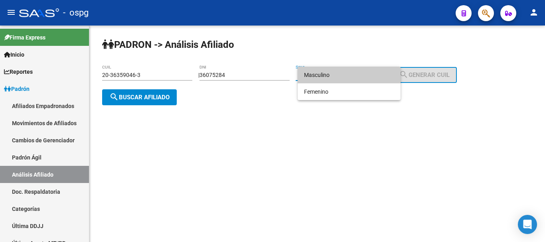
click at [339, 76] on span "Masculino" at bounding box center [349, 75] width 90 height 17
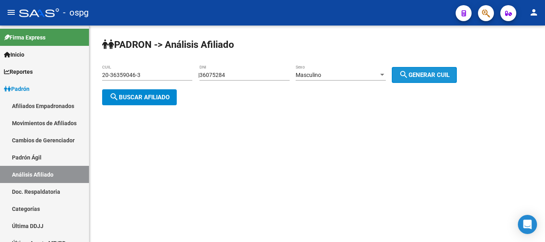
click at [408, 77] on mat-icon "search" at bounding box center [404, 75] width 10 height 10
click at [128, 100] on span "search Buscar afiliado" at bounding box center [139, 97] width 60 height 7
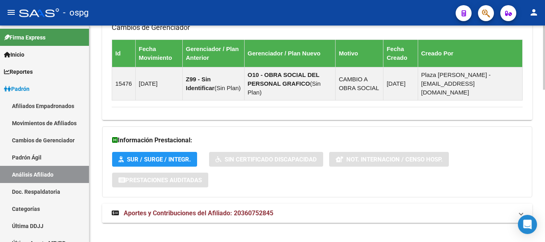
click at [211, 209] on span "Aportes y Contribuciones del Afiliado: 20360752845" at bounding box center [199, 213] width 150 height 8
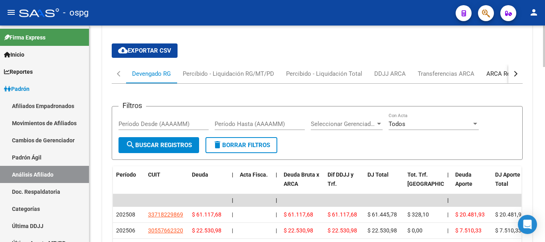
click at [492, 69] on div "ARCA Relaciones Laborales" at bounding box center [523, 73] width 75 height 9
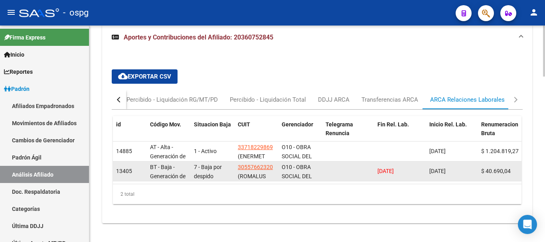
scroll to position [699, 0]
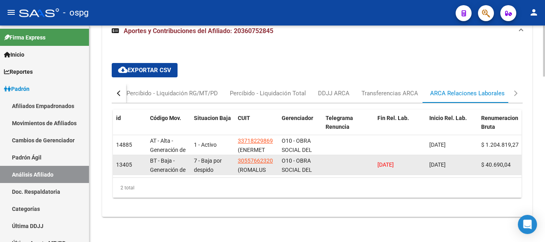
drag, startPoint x: 374, startPoint y: 154, endPoint x: 456, endPoint y: 154, distance: 81.4
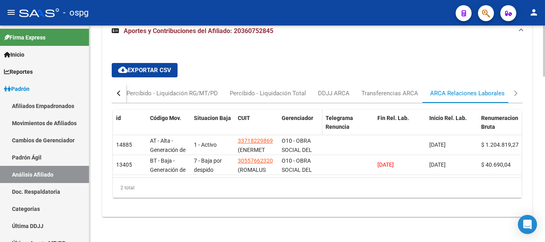
drag, startPoint x: 323, startPoint y: 161, endPoint x: 280, endPoint y: 122, distance: 57.9
click at [280, 122] on div "id Código Mov. Situacion Baja CUIT Gerenciador Telegrama Renuncia Fin Rel. Lab.…" at bounding box center [317, 154] width 408 height 88
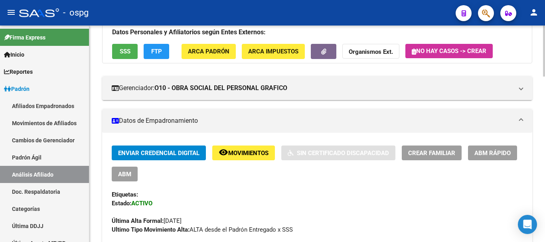
scroll to position [0, 0]
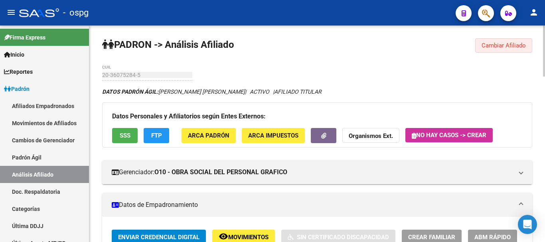
click at [489, 40] on button "Cambiar Afiliado" at bounding box center [503, 45] width 57 height 14
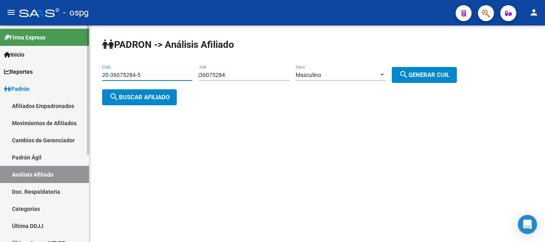
drag, startPoint x: 23, startPoint y: 70, endPoint x: 0, endPoint y: 72, distance: 22.9
click at [0, 73] on mat-sidenav-container "Firma Express Inicio Calendario SSS Instructivos Contacto OS Reportes Ingresos …" at bounding box center [272, 134] width 545 height 217
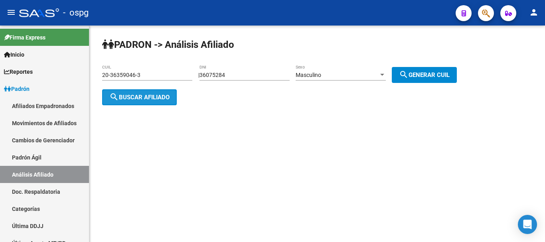
click at [149, 97] on span "search Buscar afiliado" at bounding box center [139, 97] width 60 height 7
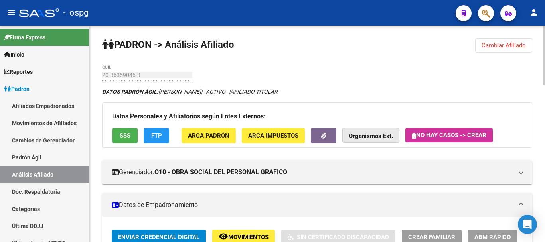
click at [343, 136] on button "Organismos Ext." at bounding box center [370, 135] width 57 height 15
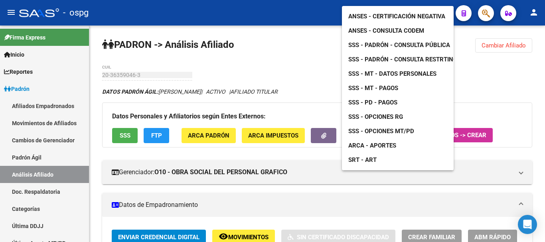
click at [334, 135] on div at bounding box center [272, 121] width 545 height 242
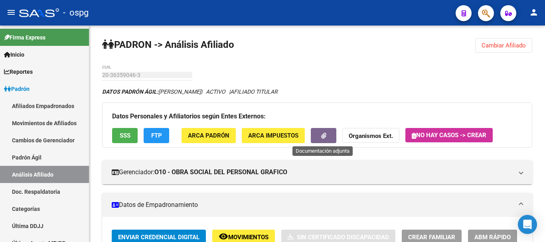
click at [334, 135] on button "button" at bounding box center [324, 135] width 26 height 15
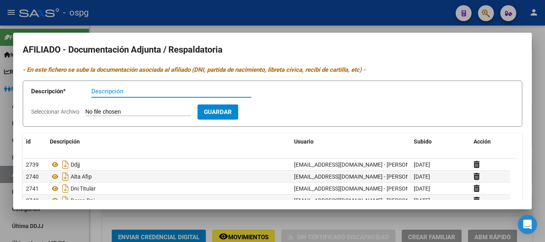
click at [203, 17] on div at bounding box center [272, 121] width 545 height 242
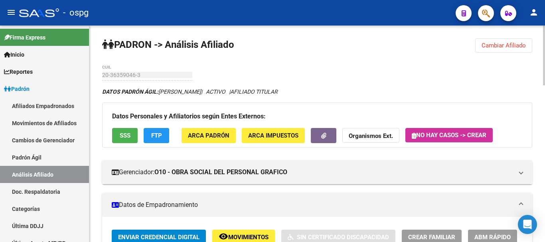
click at [493, 45] on span "Cambiar Afiliado" at bounding box center [503, 45] width 44 height 7
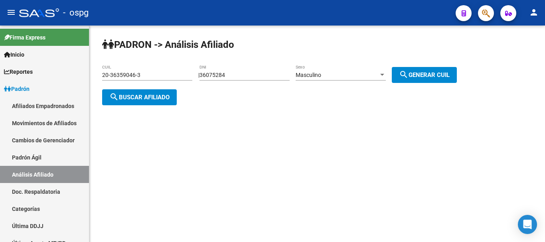
drag, startPoint x: 251, startPoint y: 79, endPoint x: 93, endPoint y: 99, distance: 159.1
click at [71, 96] on mat-sidenav-container "Firma Express Inicio Calendario SSS Instructivos Contacto OS Reportes Ingresos …" at bounding box center [272, 134] width 545 height 217
click at [232, 79] on div "36075284 DNI" at bounding box center [244, 73] width 90 height 16
drag, startPoint x: 232, startPoint y: 78, endPoint x: 179, endPoint y: 92, distance: 55.1
click at [179, 92] on div "PADRON -> Análisis Afiliado 20-36359046-3 CUIL | 36075284 DNI Masculino Sexo se…" at bounding box center [316, 78] width 455 height 105
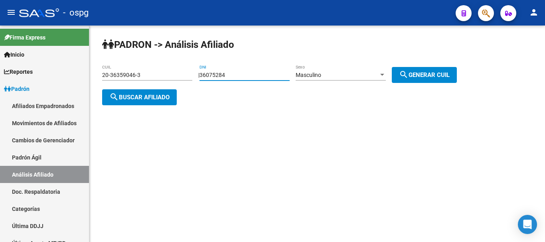
click at [406, 73] on button "search Generar CUIL" at bounding box center [424, 75] width 65 height 16
type input "20-36075284-5"
click at [157, 106] on div "PADRON -> Análisis Afiliado 20-36075284-5 CUIL | 36075284 DNI Masculino Sexo se…" at bounding box center [316, 78] width 455 height 105
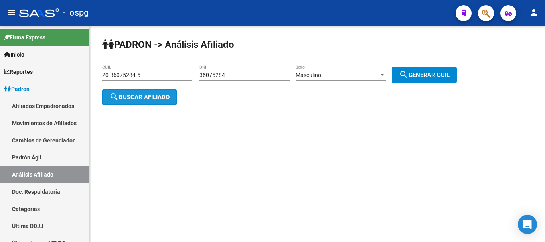
click at [141, 103] on button "search Buscar afiliado" at bounding box center [139, 97] width 75 height 16
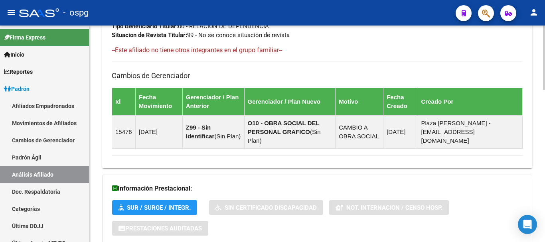
scroll to position [514, 0]
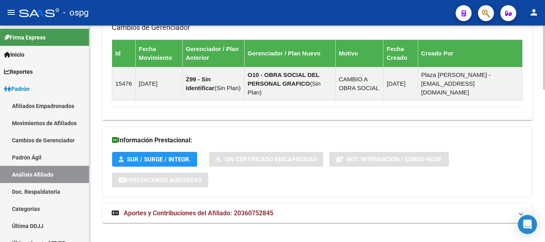
click at [154, 209] on span "Aportes y Contribuciones del Afiliado: 20360752845" at bounding box center [199, 213] width 150 height 8
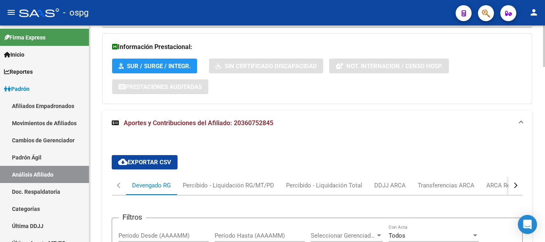
scroll to position [719, 0]
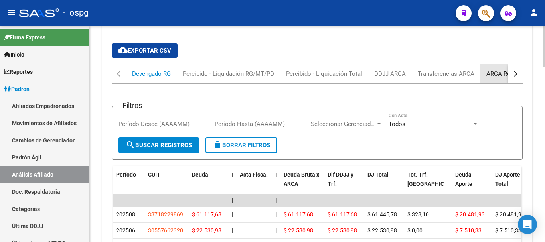
click at [501, 64] on div "ARCA Relaciones Laborales" at bounding box center [523, 73] width 87 height 19
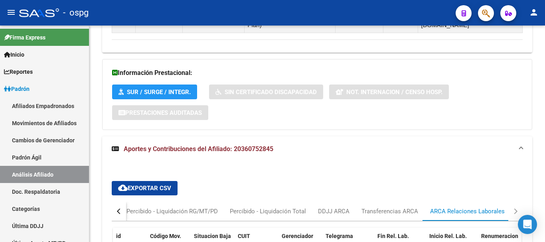
scroll to position [437, 0]
